Goal: Book appointment/travel/reservation

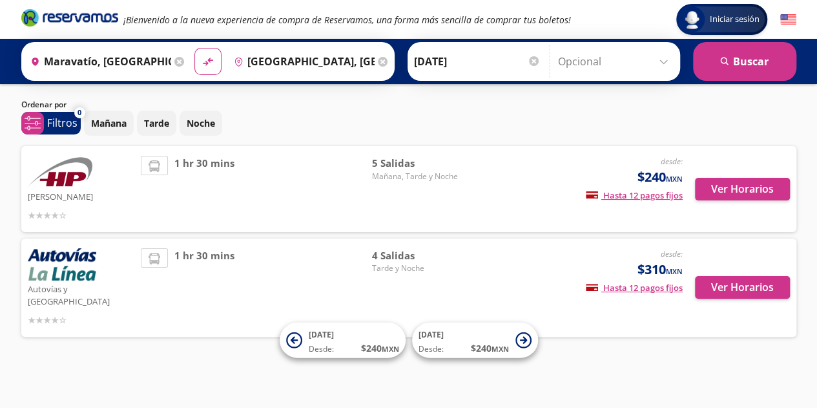
scroll to position [17, 0]
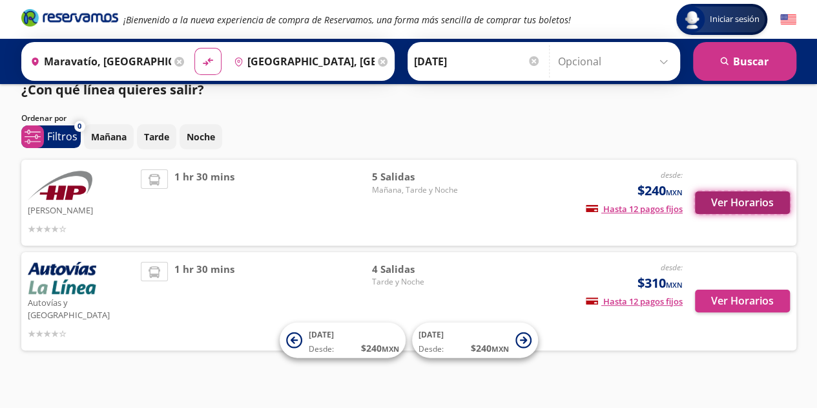
click at [736, 205] on button "Ver Horarios" at bounding box center [742, 202] width 95 height 23
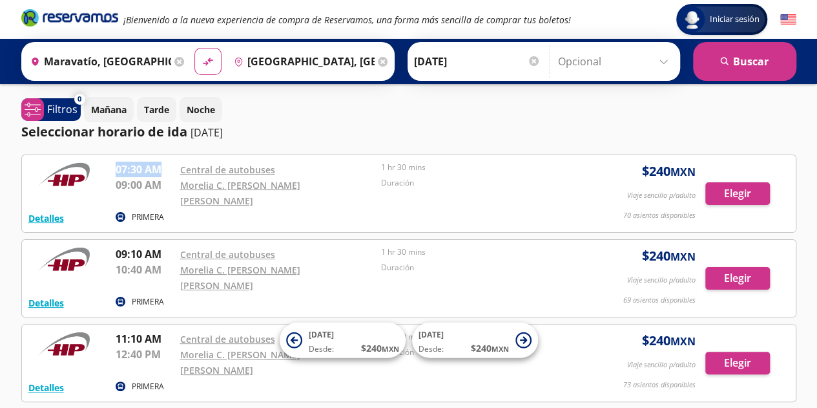
drag, startPoint x: 116, startPoint y: 167, endPoint x: 160, endPoint y: 175, distance: 44.6
click at [160, 175] on p "07:30 AM" at bounding box center [145, 169] width 58 height 16
click at [0, 236] on div "Iniciar sesión Iniciar sesión ¡Bienvenido a la nueva experiencia de compra de R…" at bounding box center [408, 346] width 817 height 692
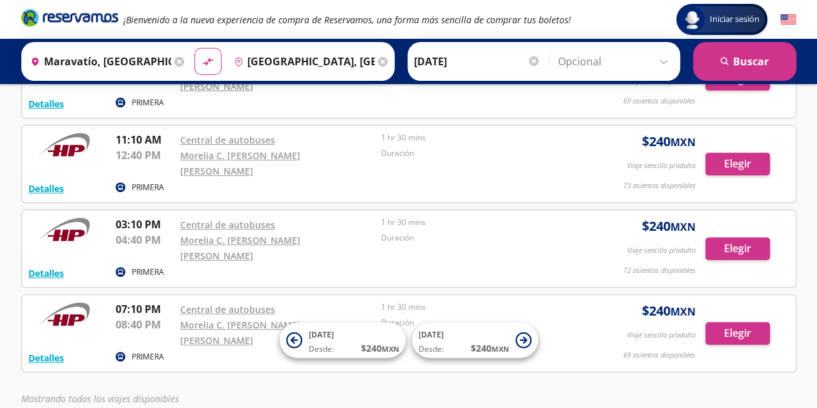
scroll to position [209, 0]
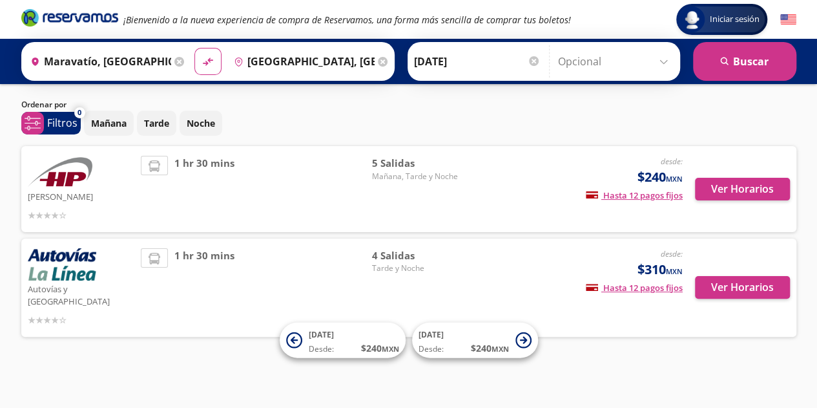
scroll to position [17, 0]
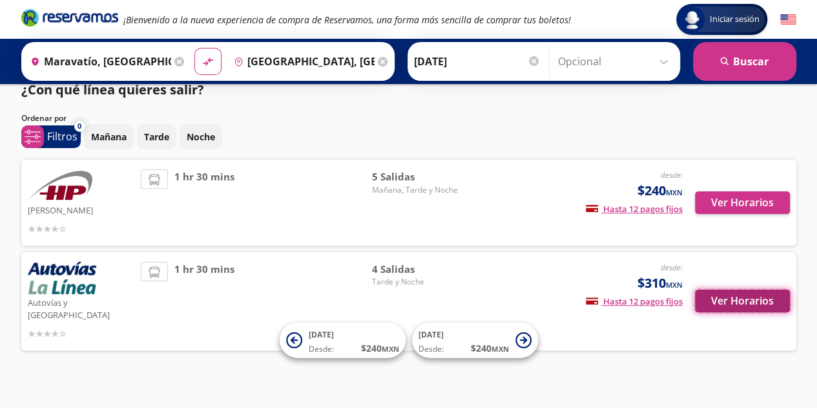
click at [758, 302] on button "Ver Horarios" at bounding box center [742, 300] width 95 height 23
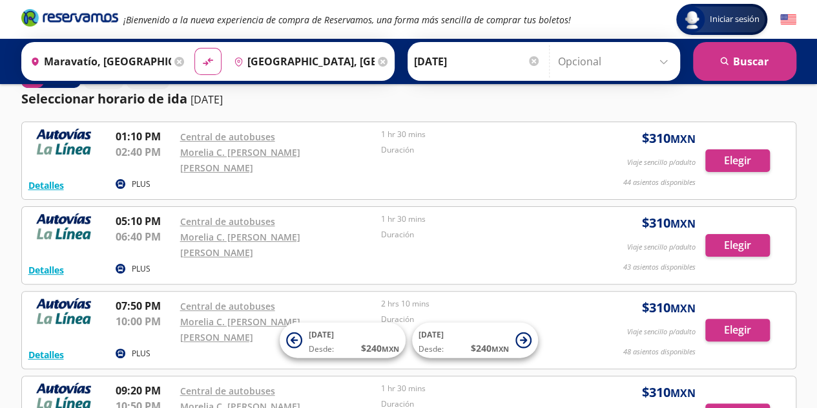
scroll to position [36, 0]
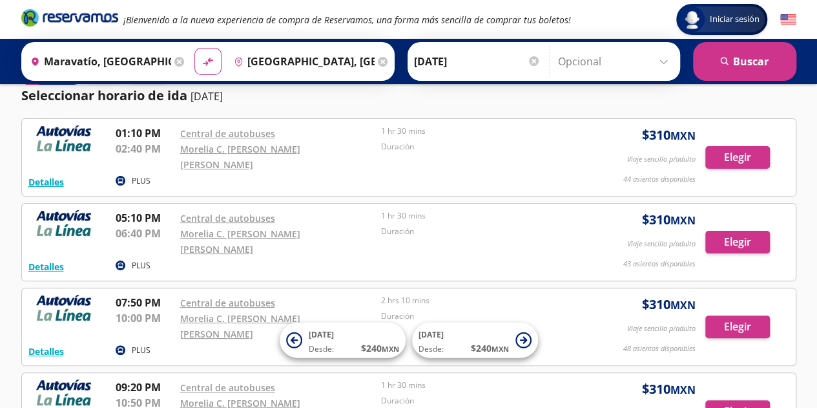
scroll to position [17, 0]
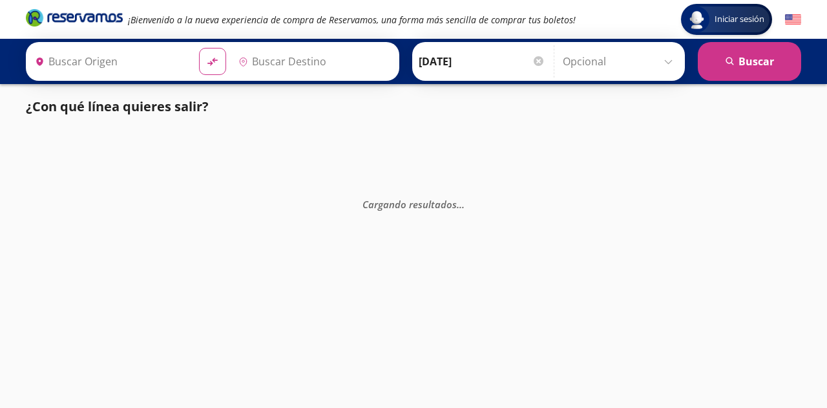
type input "[GEOGRAPHIC_DATA], [GEOGRAPHIC_DATA]"
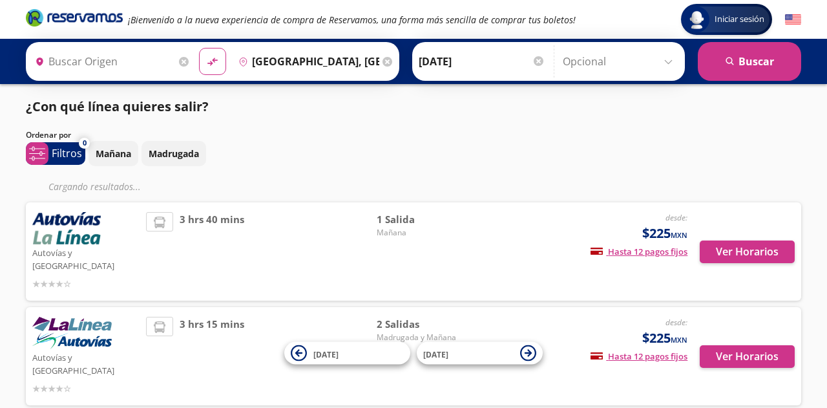
type input "Zitácuaro, [GEOGRAPHIC_DATA]"
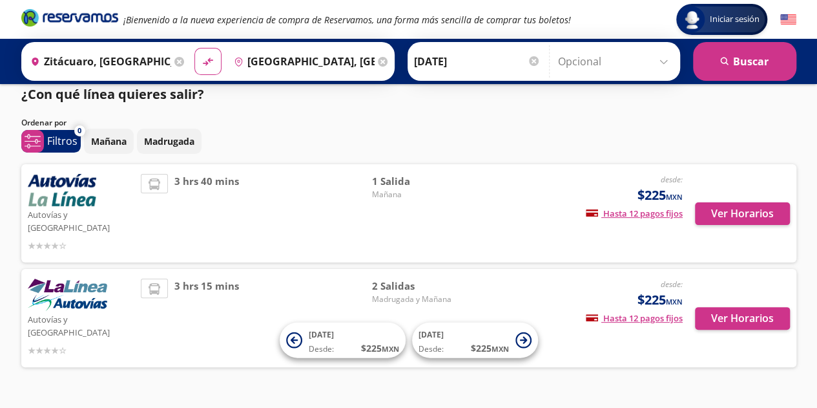
scroll to position [17, 0]
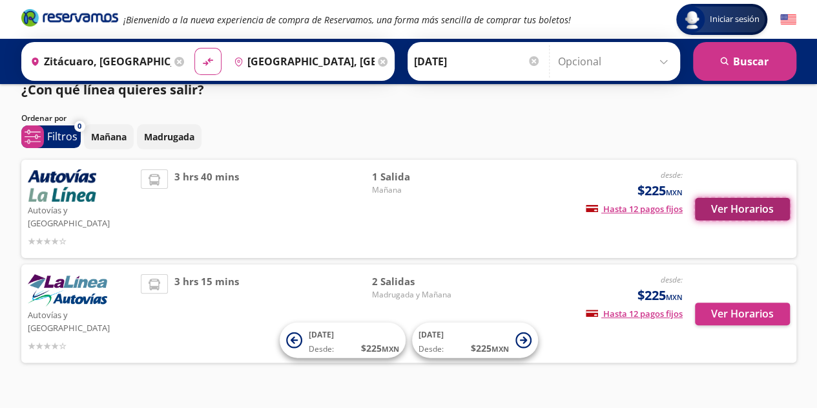
click at [723, 198] on button "Ver Horarios" at bounding box center [742, 209] width 95 height 23
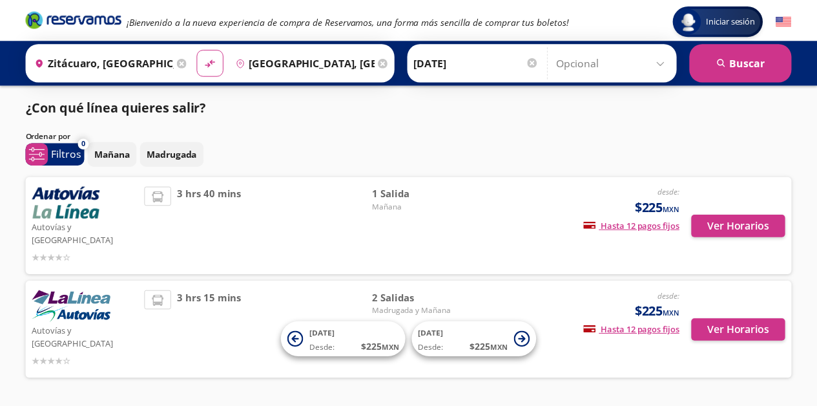
scroll to position [17, 0]
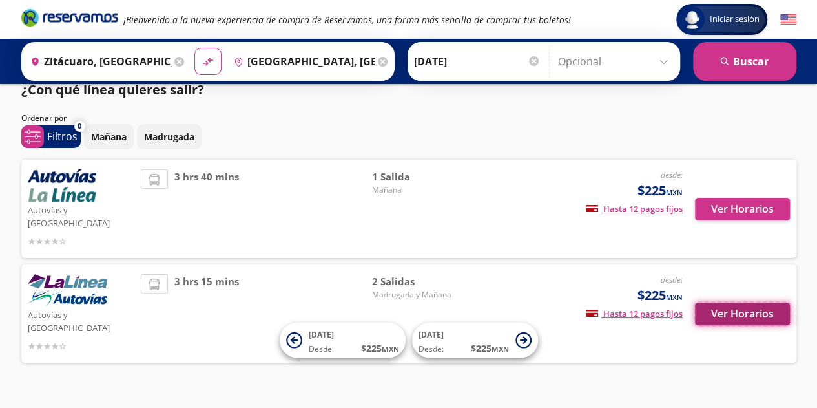
click at [726, 302] on button "Ver Horarios" at bounding box center [742, 313] width 95 height 23
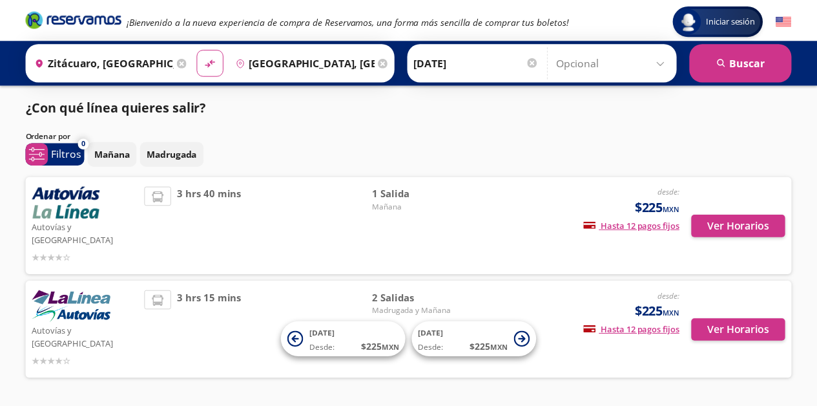
scroll to position [17, 0]
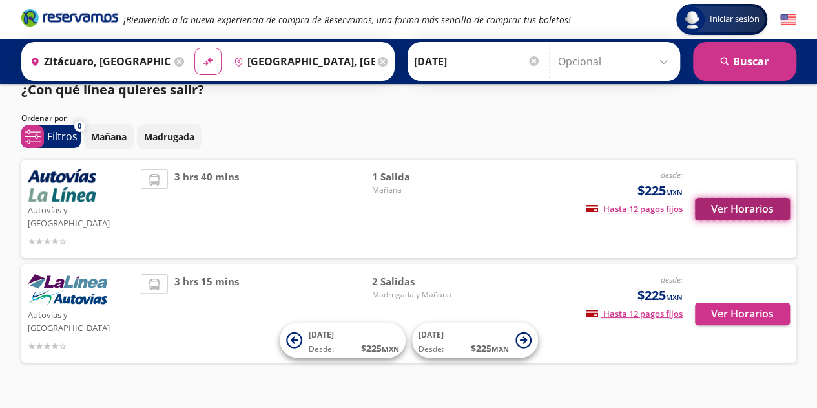
click at [780, 200] on button "Ver Horarios" at bounding box center [742, 209] width 95 height 23
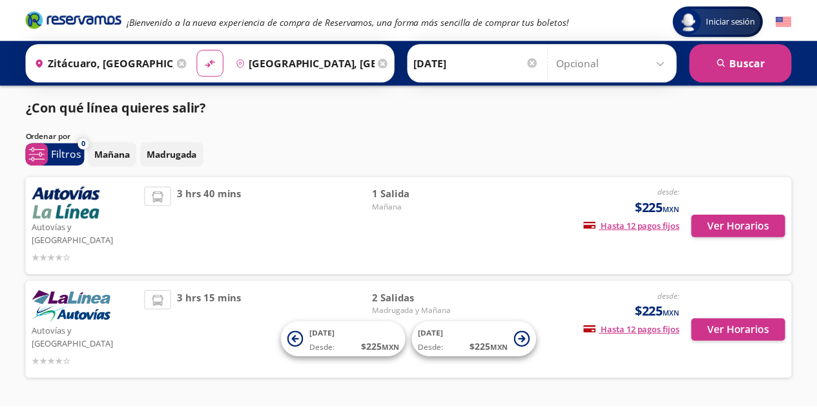
scroll to position [17, 0]
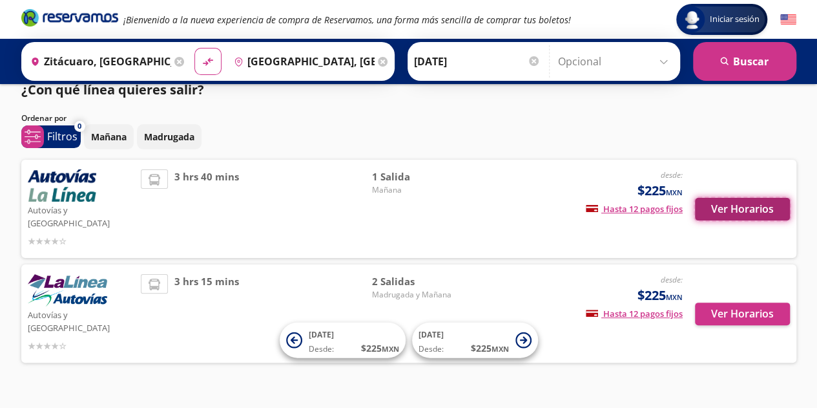
click at [718, 207] on button "Ver Horarios" at bounding box center [742, 209] width 95 height 23
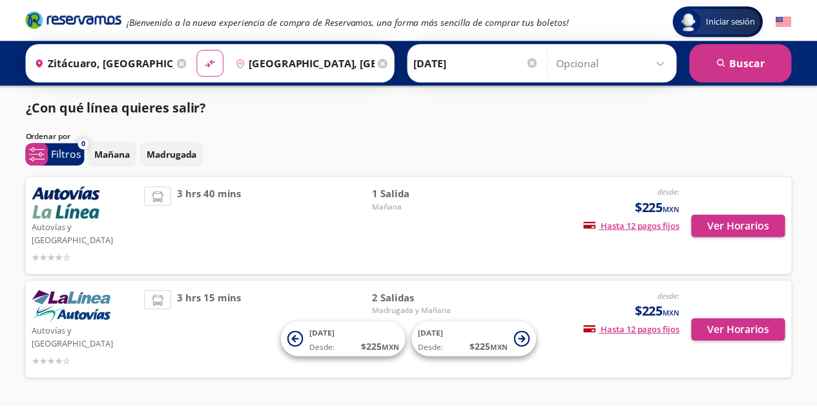
scroll to position [17, 0]
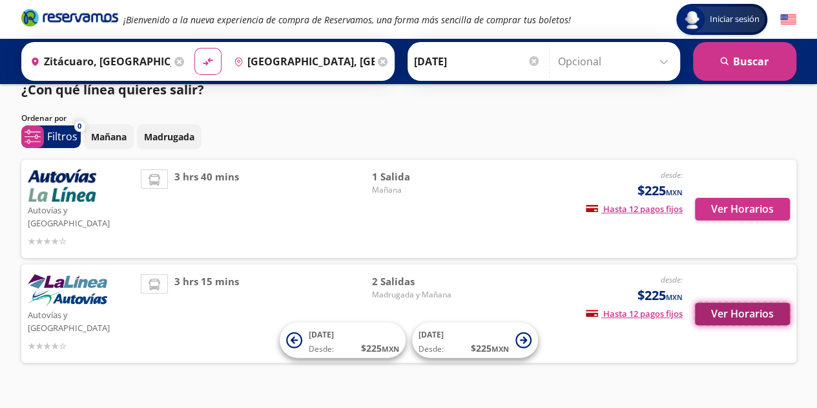
click at [732, 302] on button "Ver Horarios" at bounding box center [742, 313] width 95 height 23
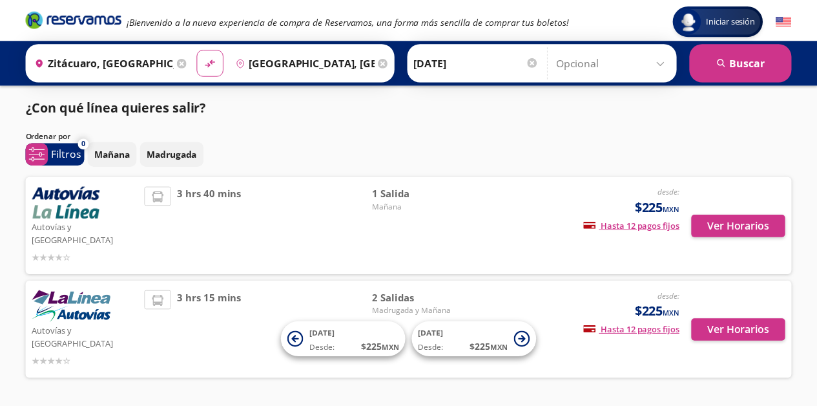
scroll to position [17, 0]
